Goal: Find specific page/section: Find specific page/section

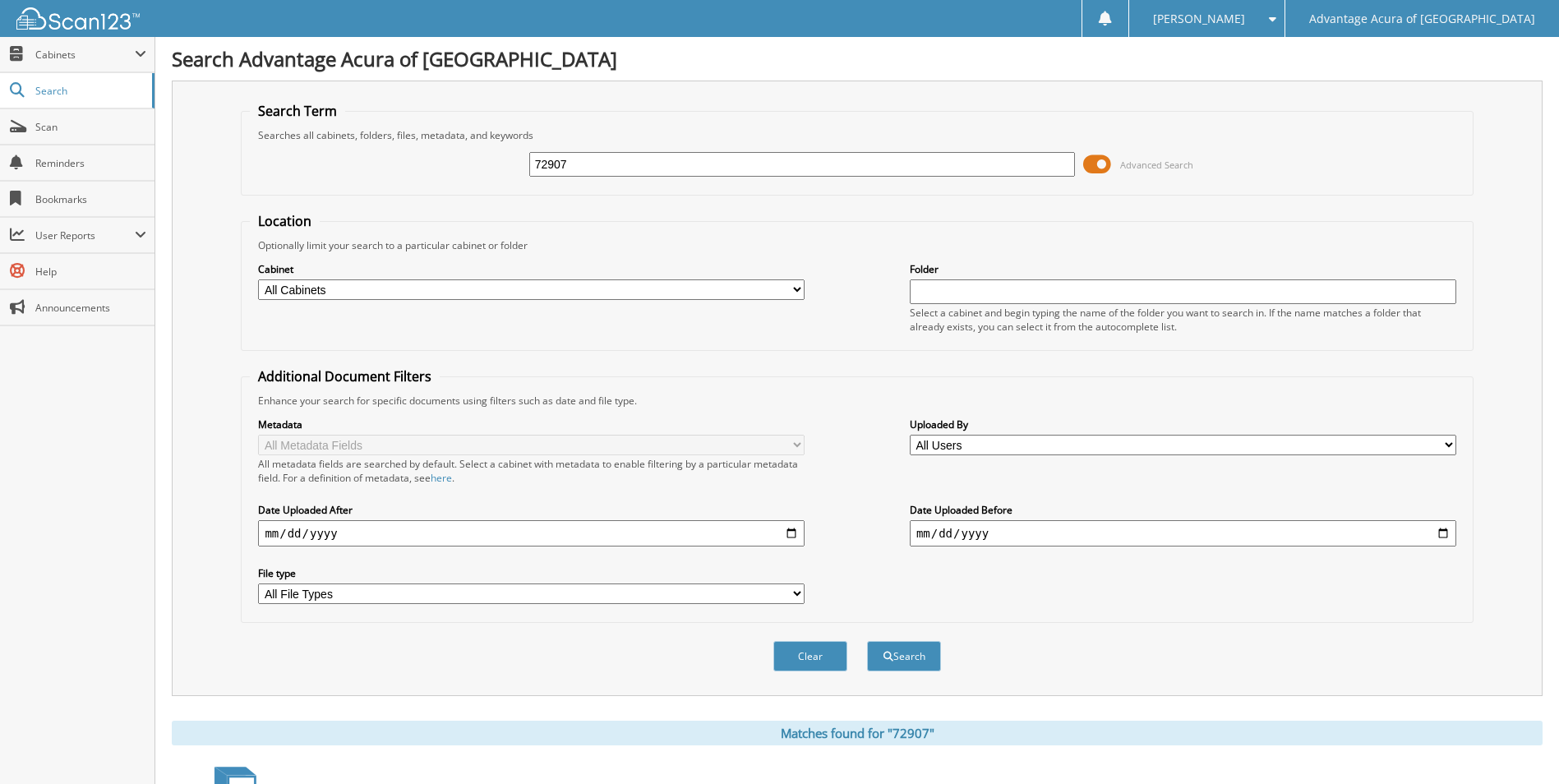
drag, startPoint x: 578, startPoint y: 167, endPoint x: 451, endPoint y: 161, distance: 127.1
click at [451, 161] on div "72907 Advanced Search" at bounding box center [856, 164] width 1215 height 44
click at [587, 161] on input "text" at bounding box center [803, 164] width 547 height 25
type input "75598"
click at [867, 641] on button "Search" at bounding box center [904, 656] width 74 height 31
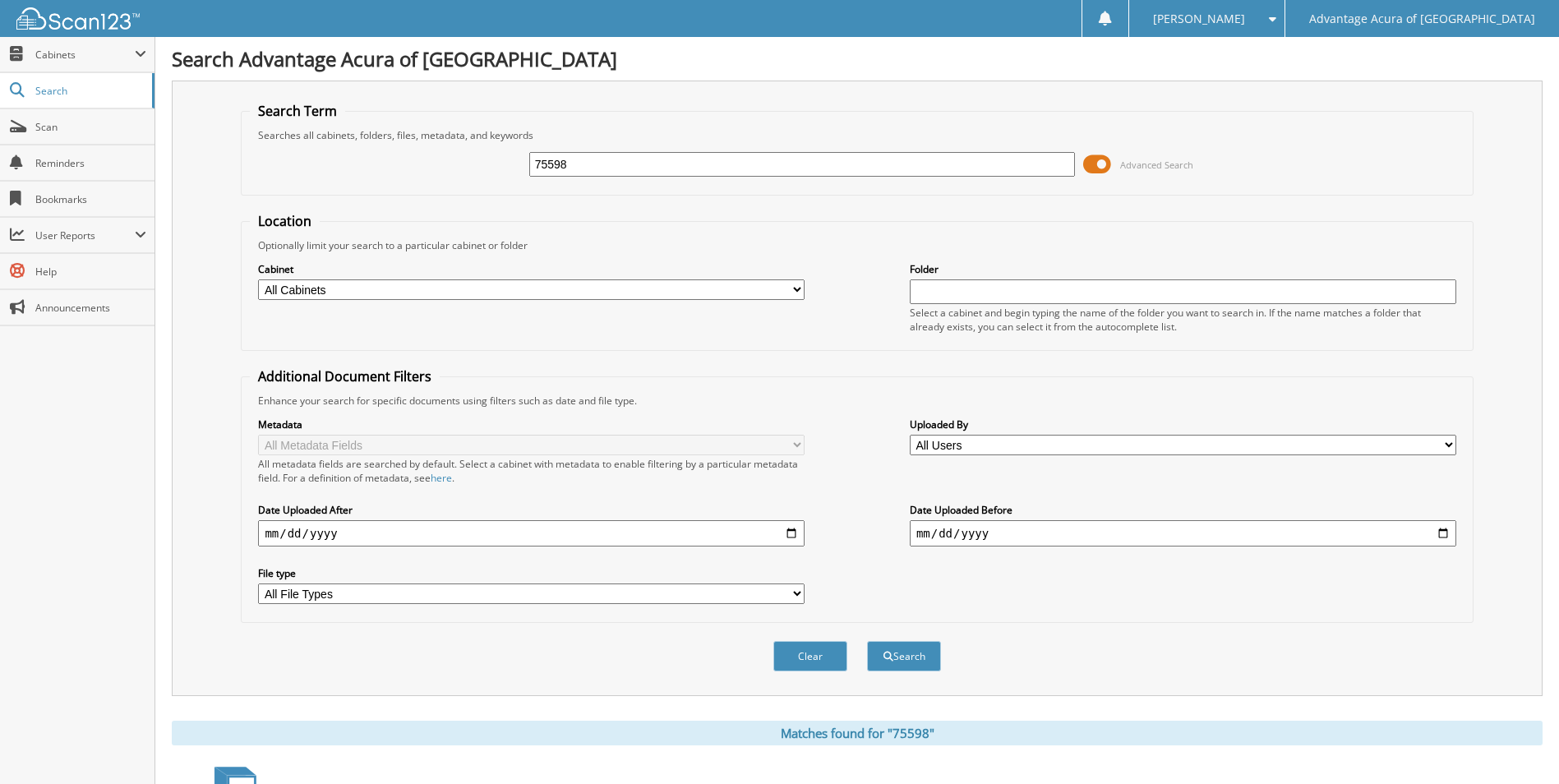
scroll to position [411, 0]
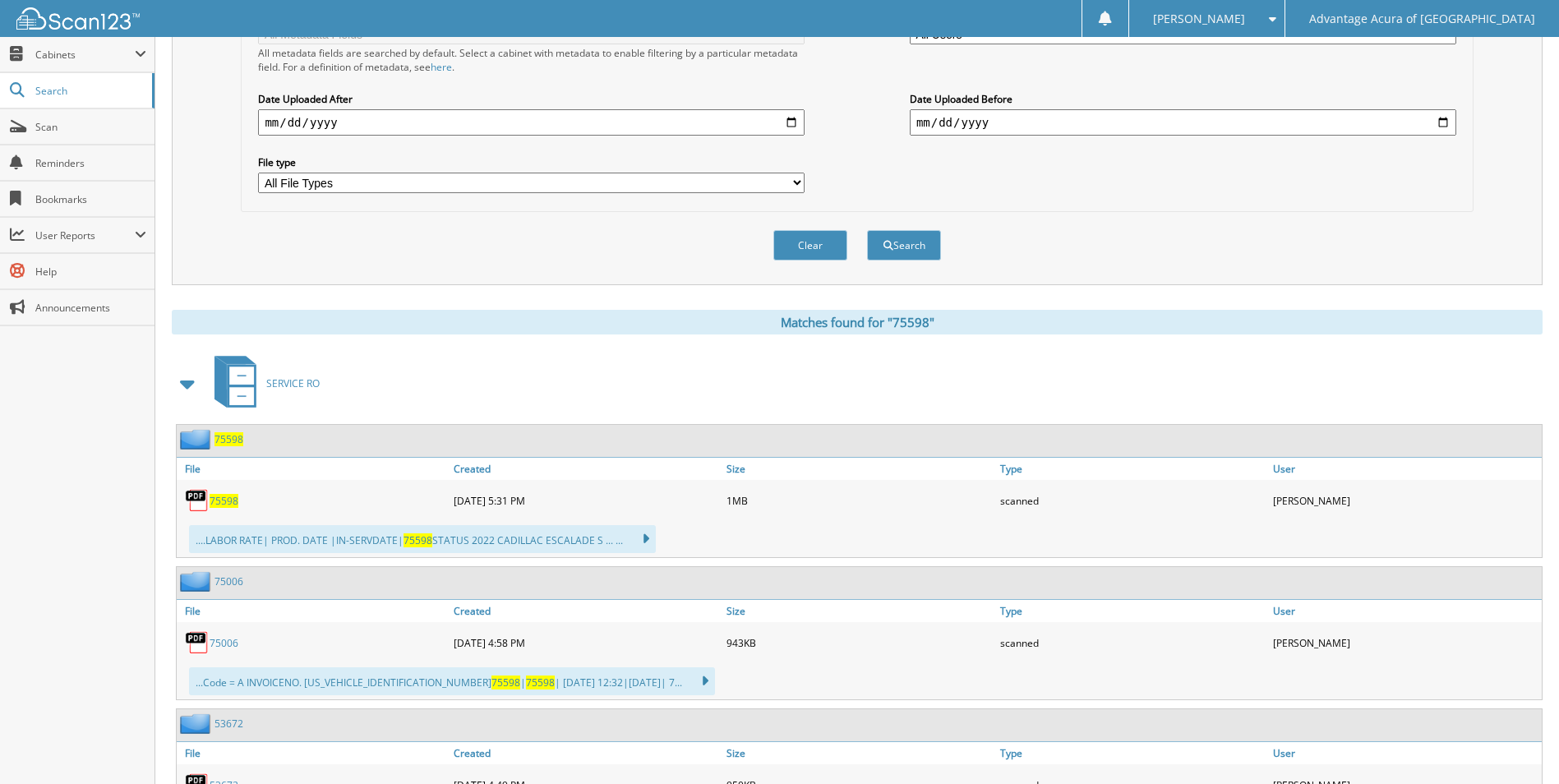
click at [216, 500] on span "75598" at bounding box center [223, 501] width 29 height 14
